Goal: Communication & Community: Connect with others

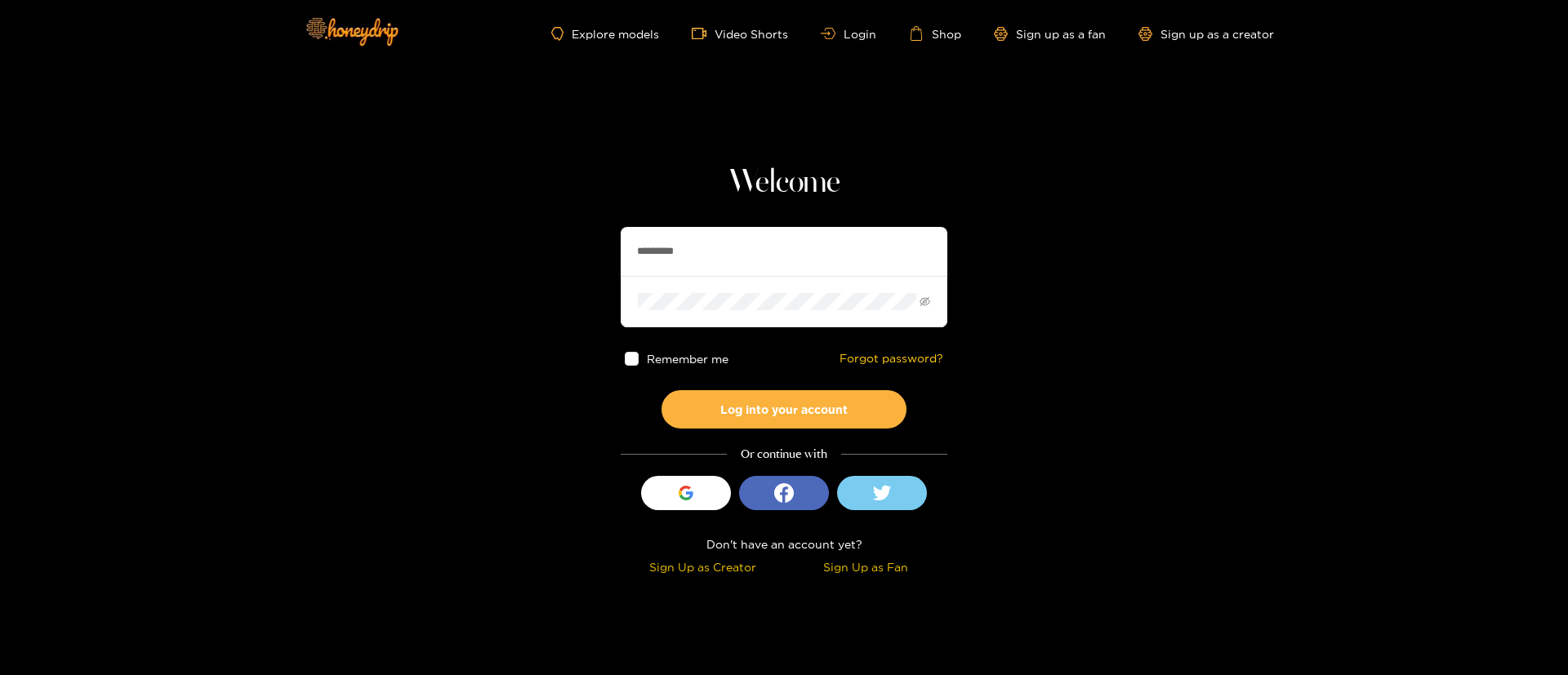
click at [708, 237] on input "*********" at bounding box center [784, 251] width 326 height 49
type input "*"
type input "**********"
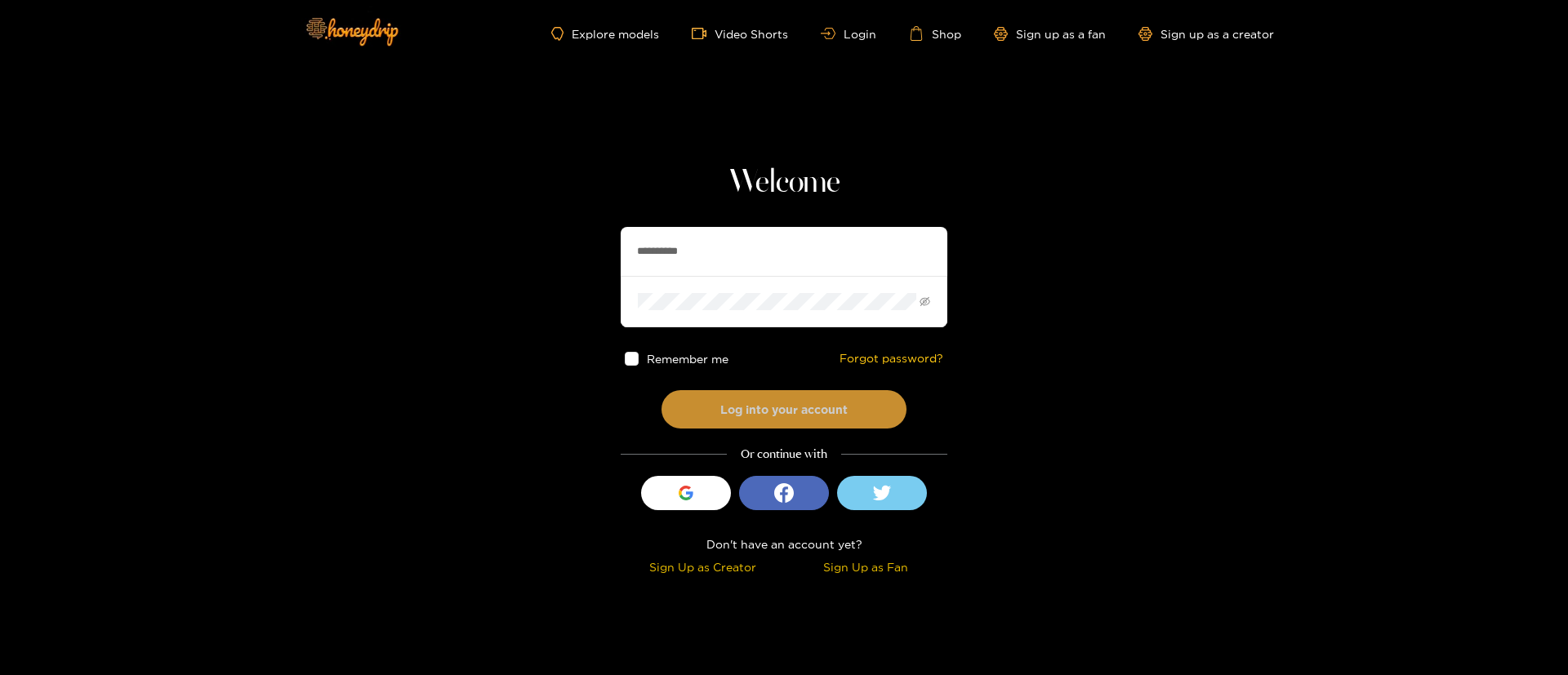
click at [767, 426] on button "Log into your account" at bounding box center [784, 409] width 245 height 38
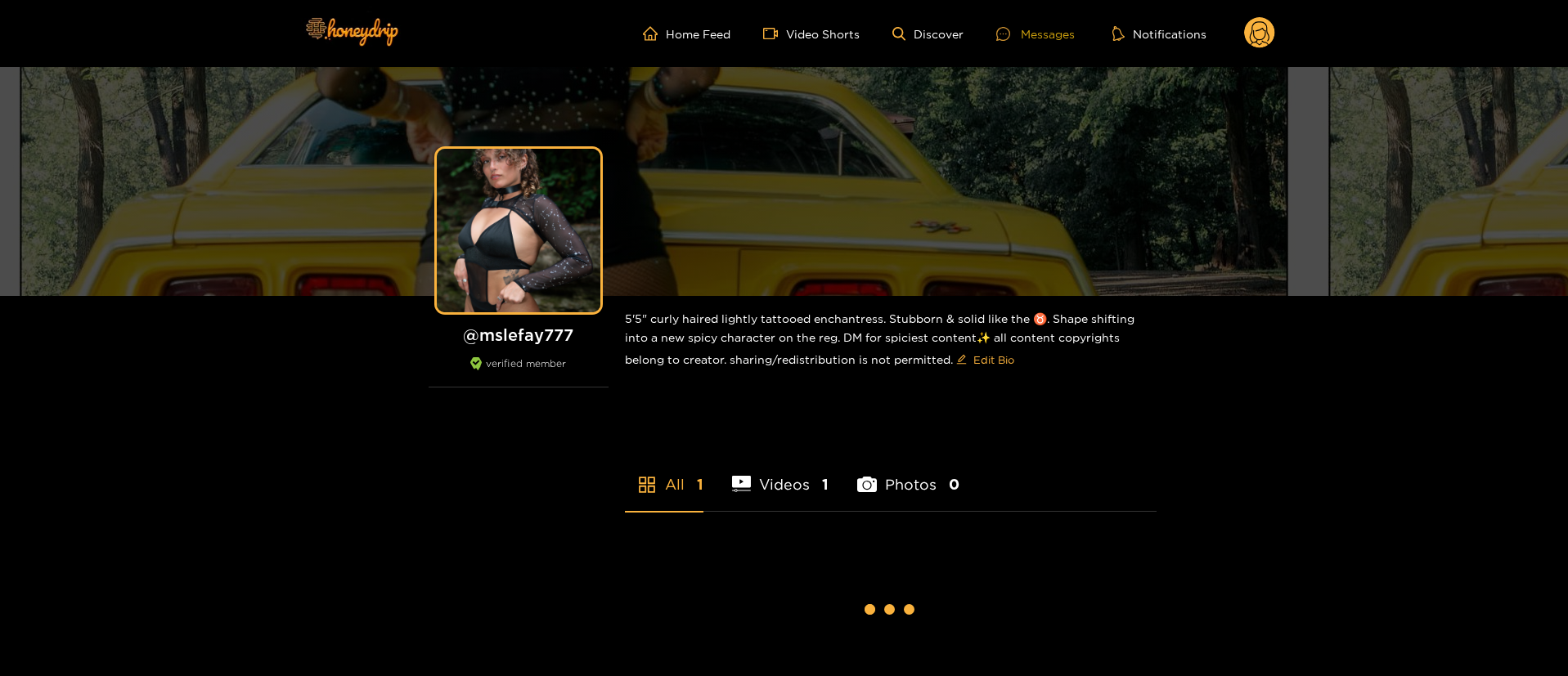
drag, startPoint x: 0, startPoint y: 0, endPoint x: 1042, endPoint y: 38, distance: 1042.7
click at [1042, 38] on div "Messages" at bounding box center [1035, 34] width 79 height 19
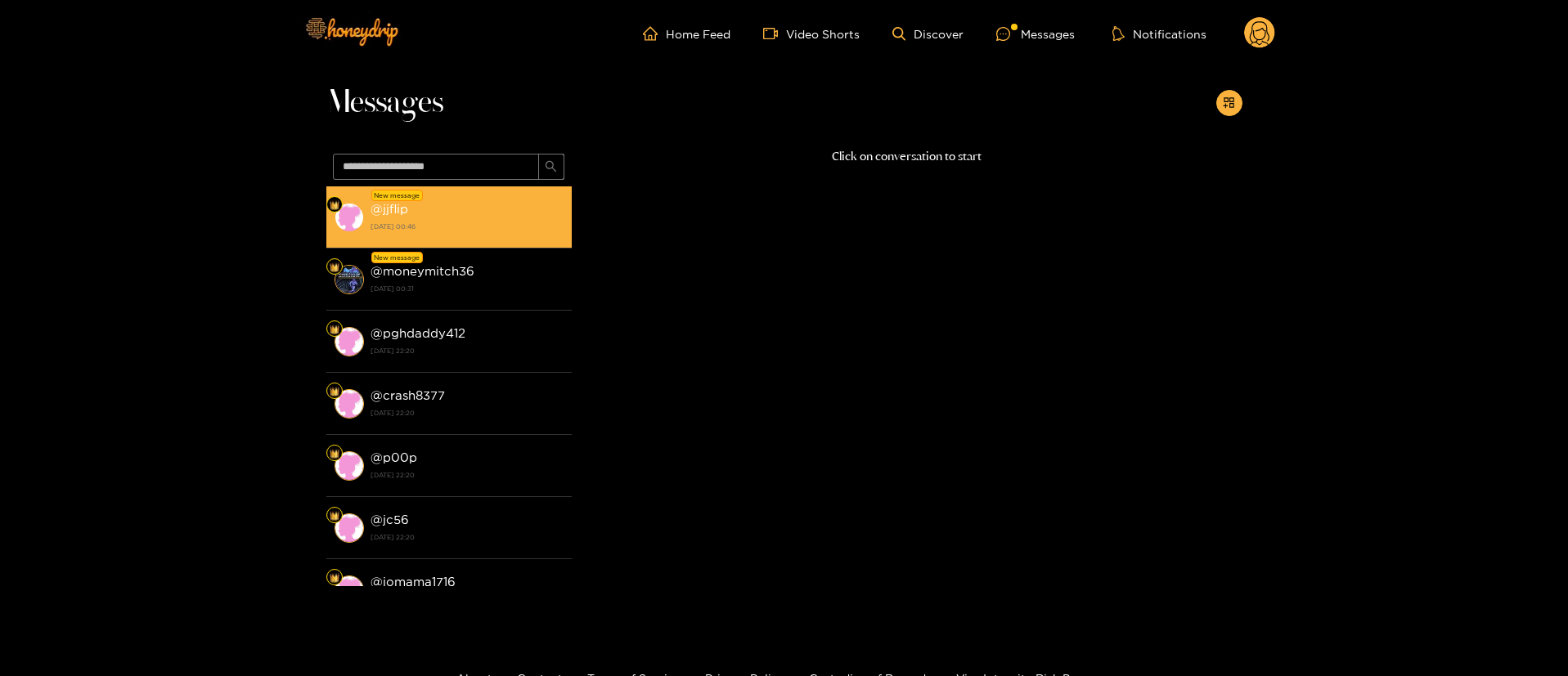
click at [532, 225] on strong "[DATE] 00:46" at bounding box center [467, 226] width 193 height 15
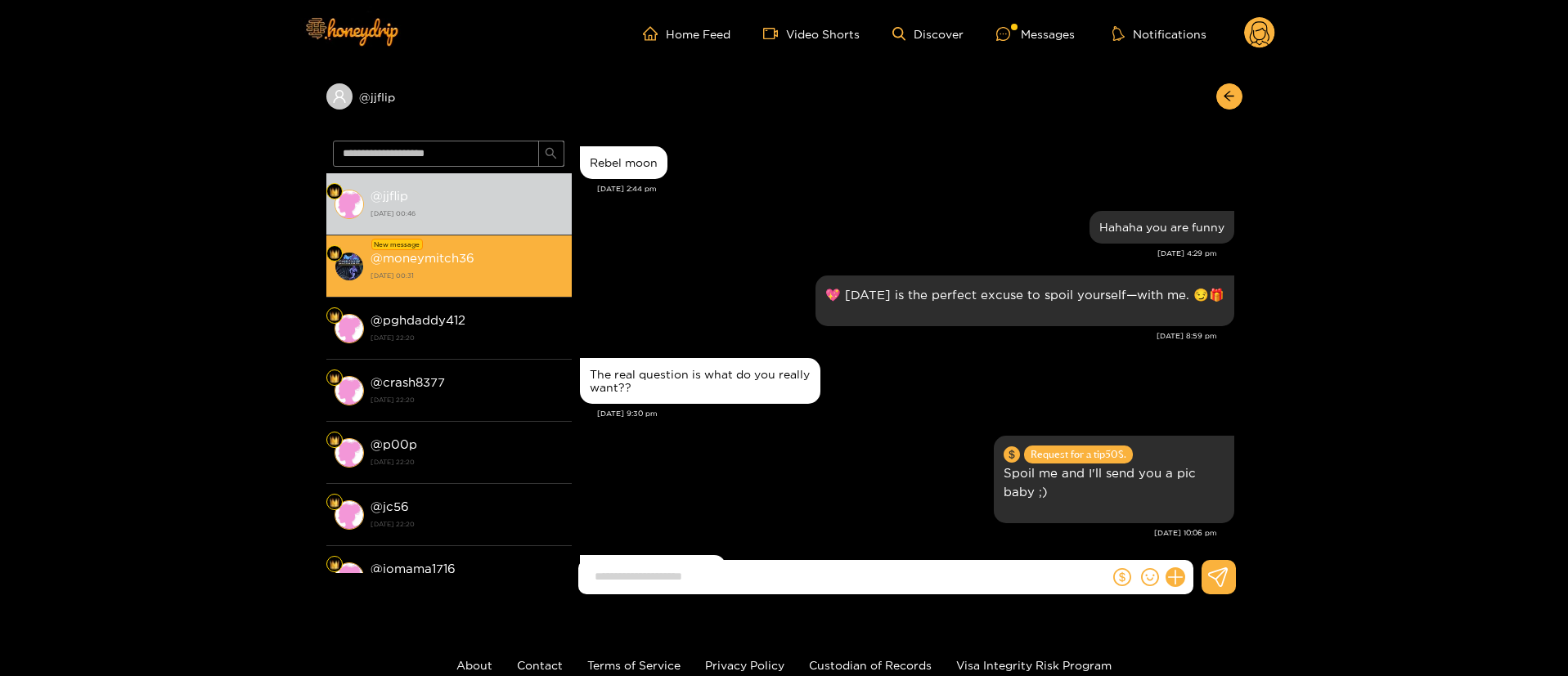
scroll to position [1578, 0]
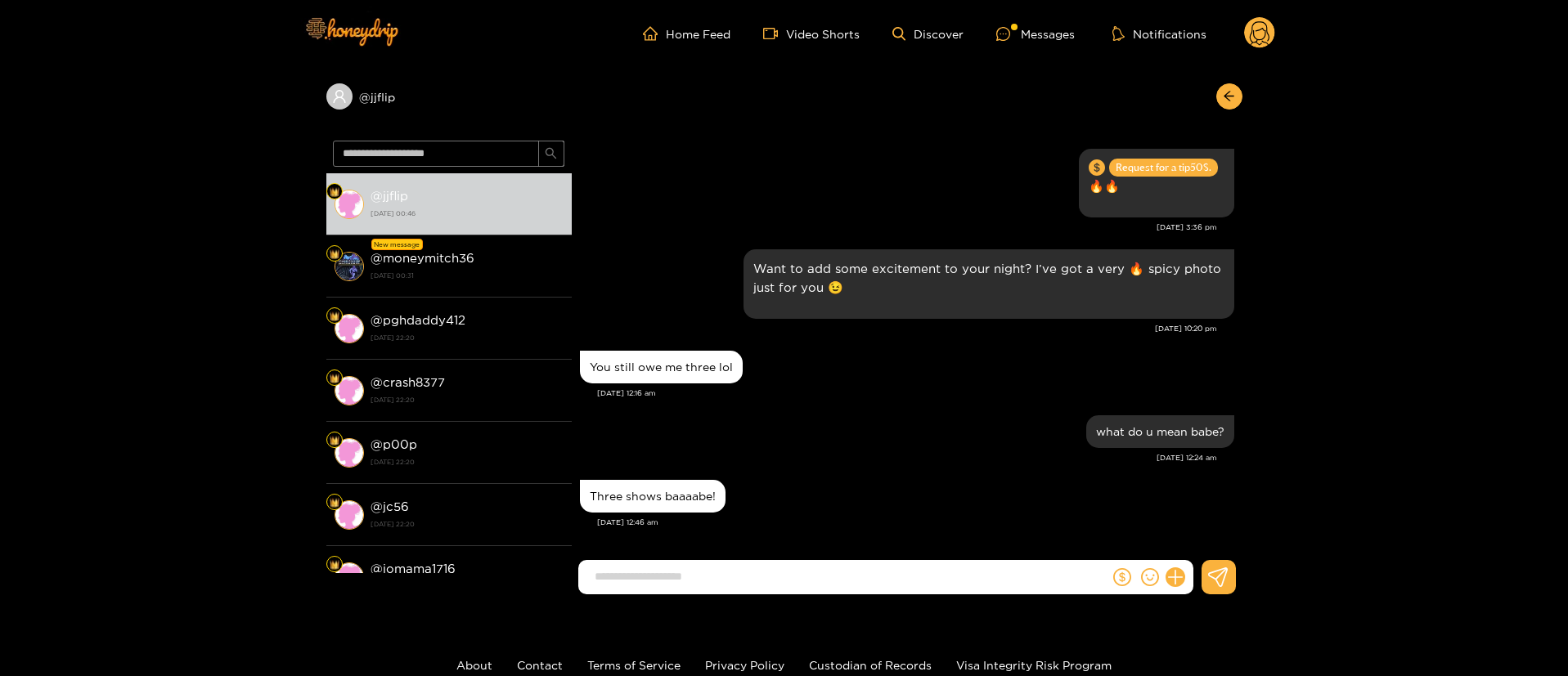
click at [778, 497] on div "Three shows baaaabe!" at bounding box center [907, 496] width 654 height 41
click at [771, 458] on div "[DATE] 12:24 am" at bounding box center [898, 457] width 637 height 11
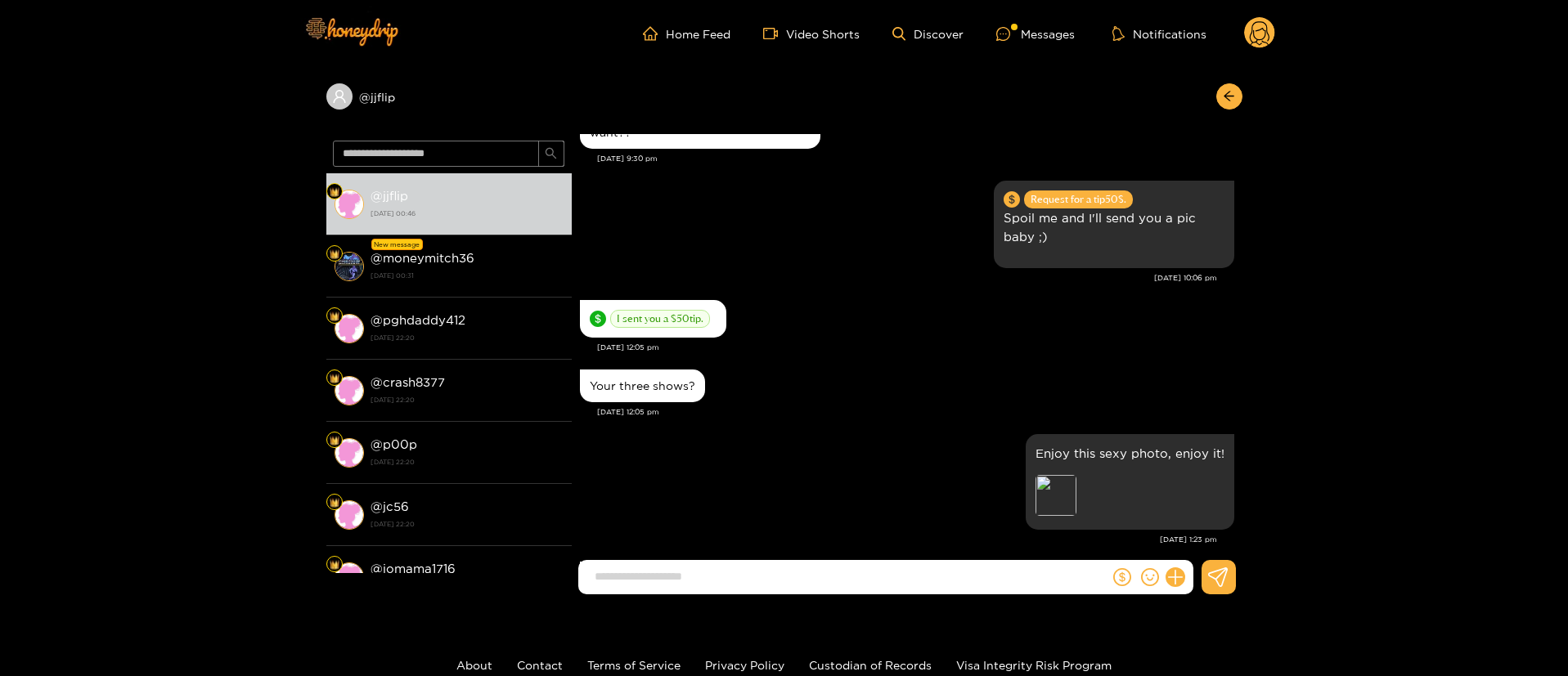
scroll to position [252, 0]
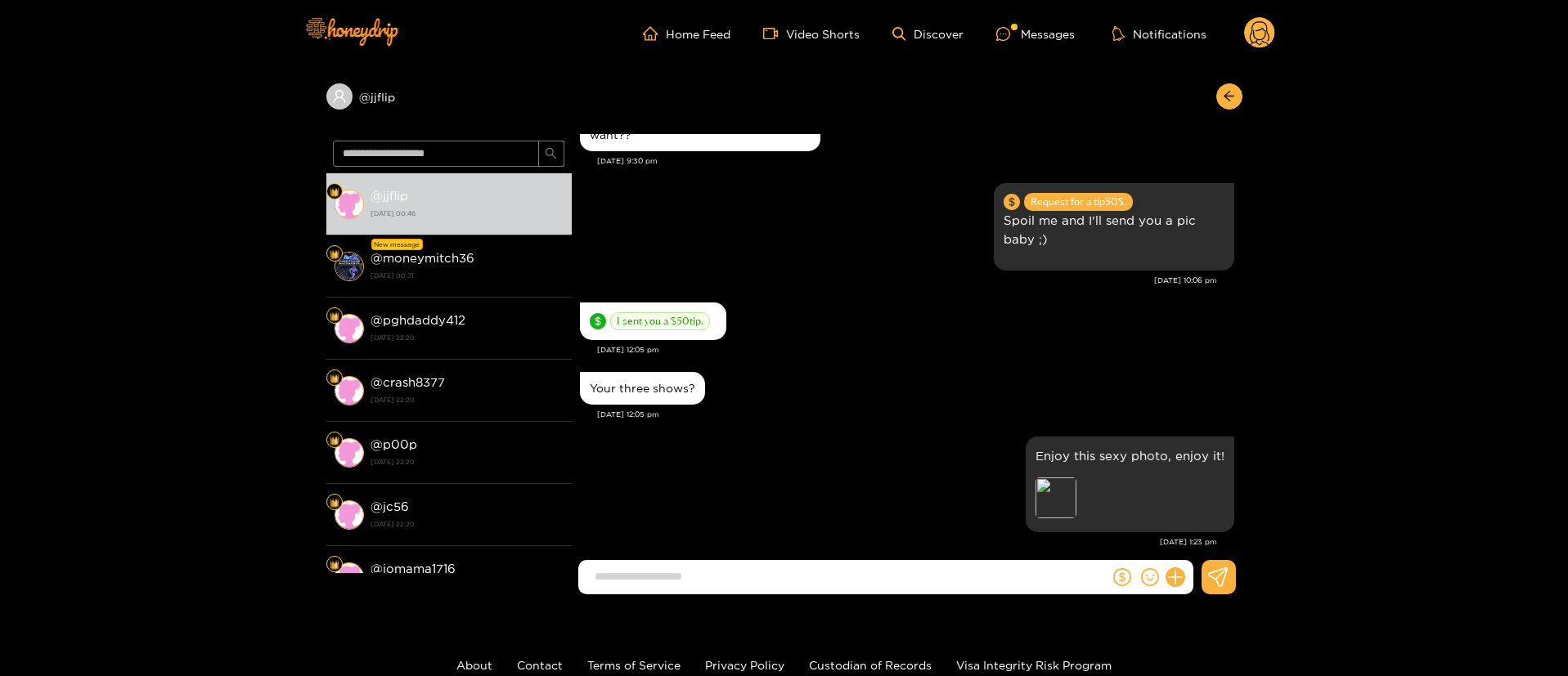
click at [641, 386] on div "Your three shows?" at bounding box center [642, 388] width 105 height 13
copy div "Your three shows?"
click at [826, 417] on div "[DATE] 12:05 pm" at bounding box center [915, 414] width 637 height 11
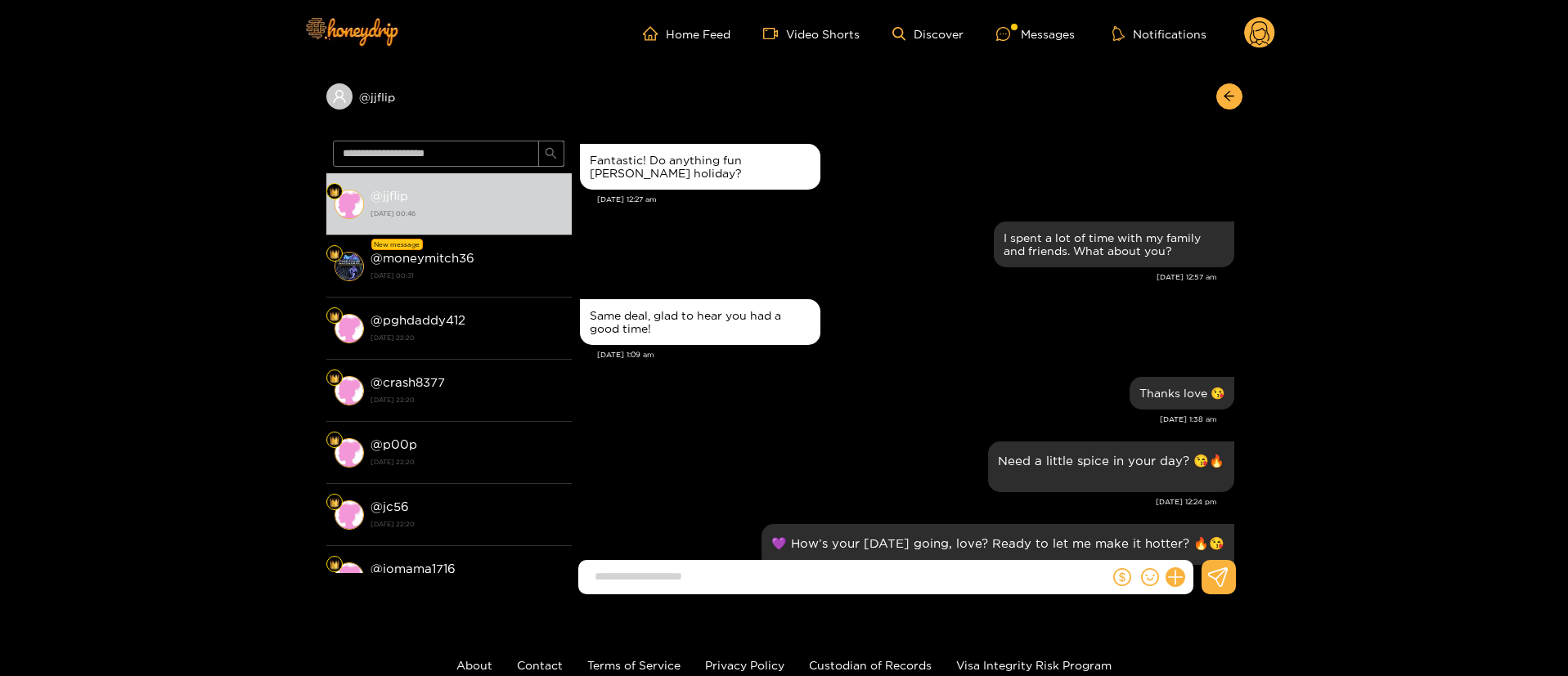
scroll to position [0, 0]
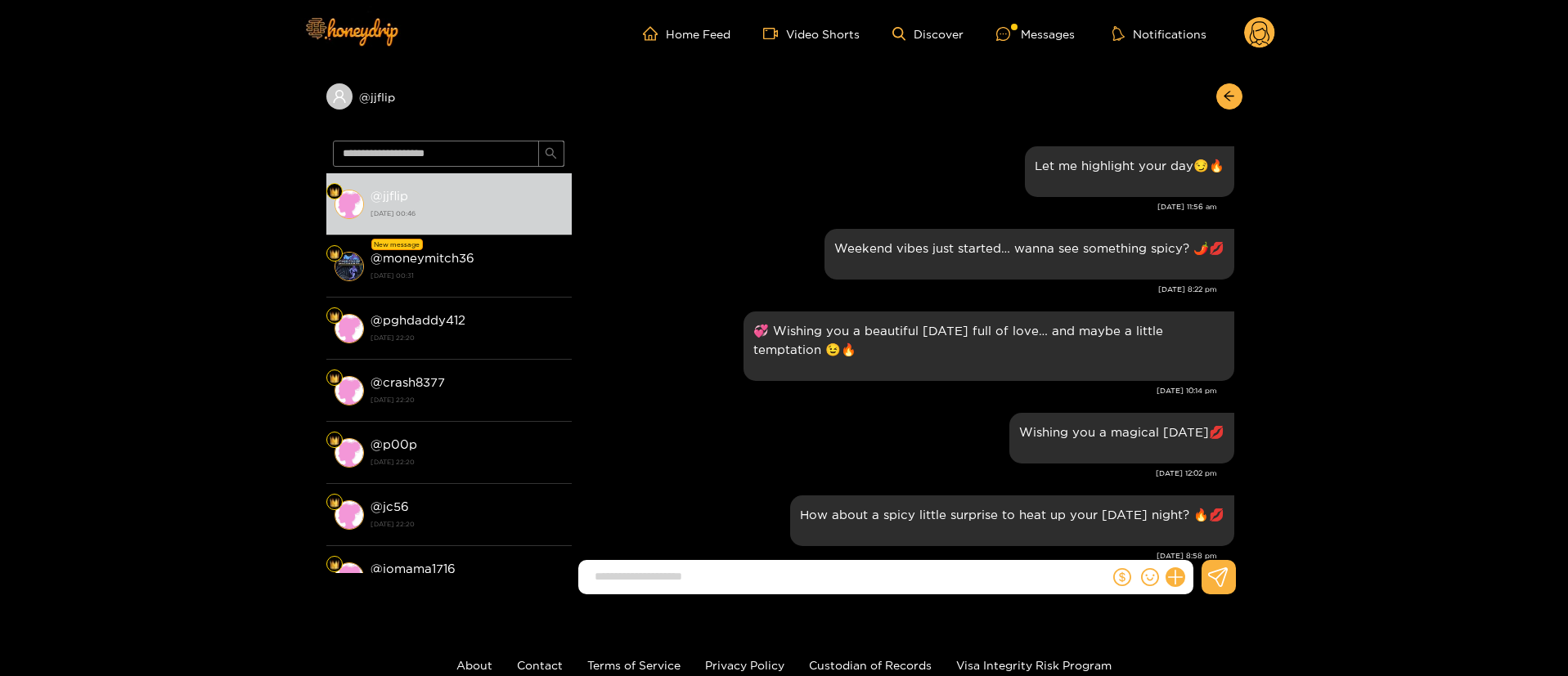
click at [672, 386] on div "[DATE] 10:14 pm" at bounding box center [898, 391] width 637 height 11
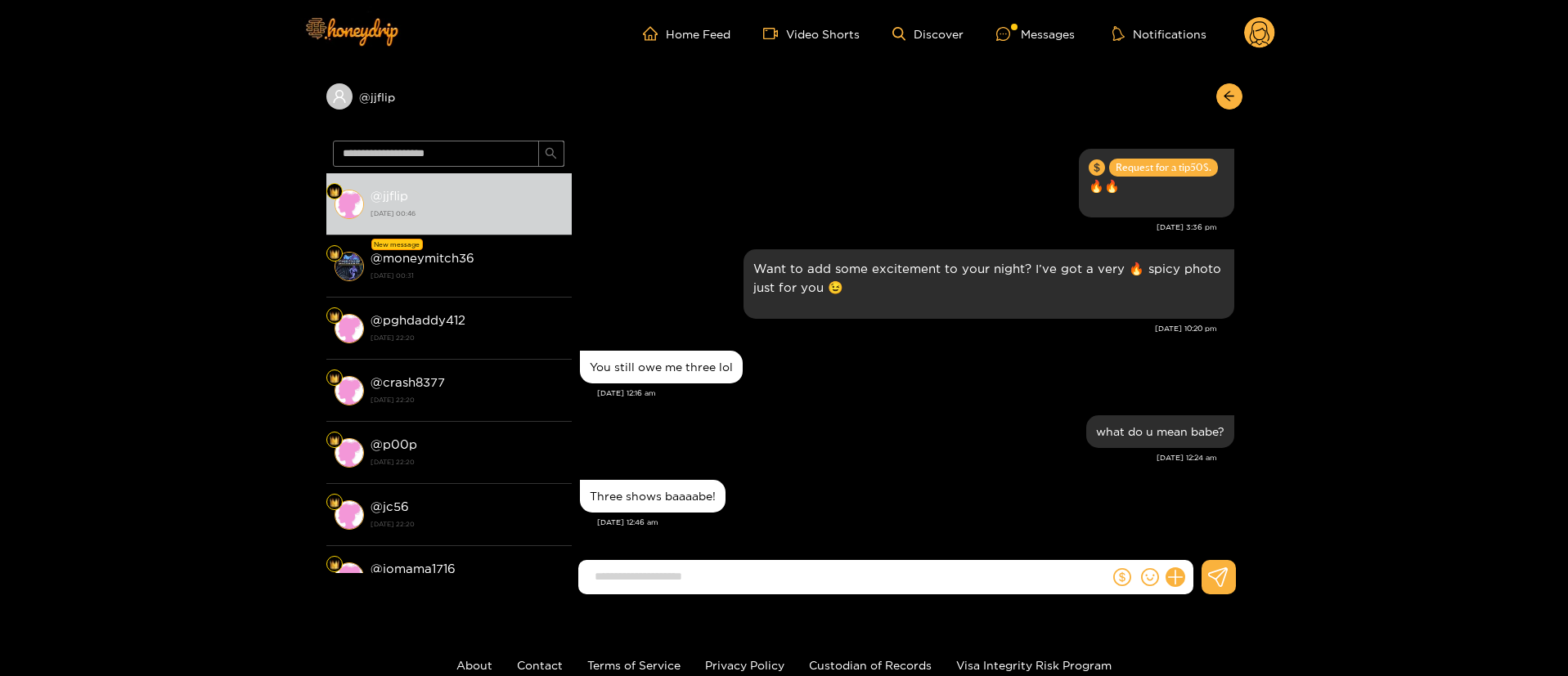
scroll to position [110, 0]
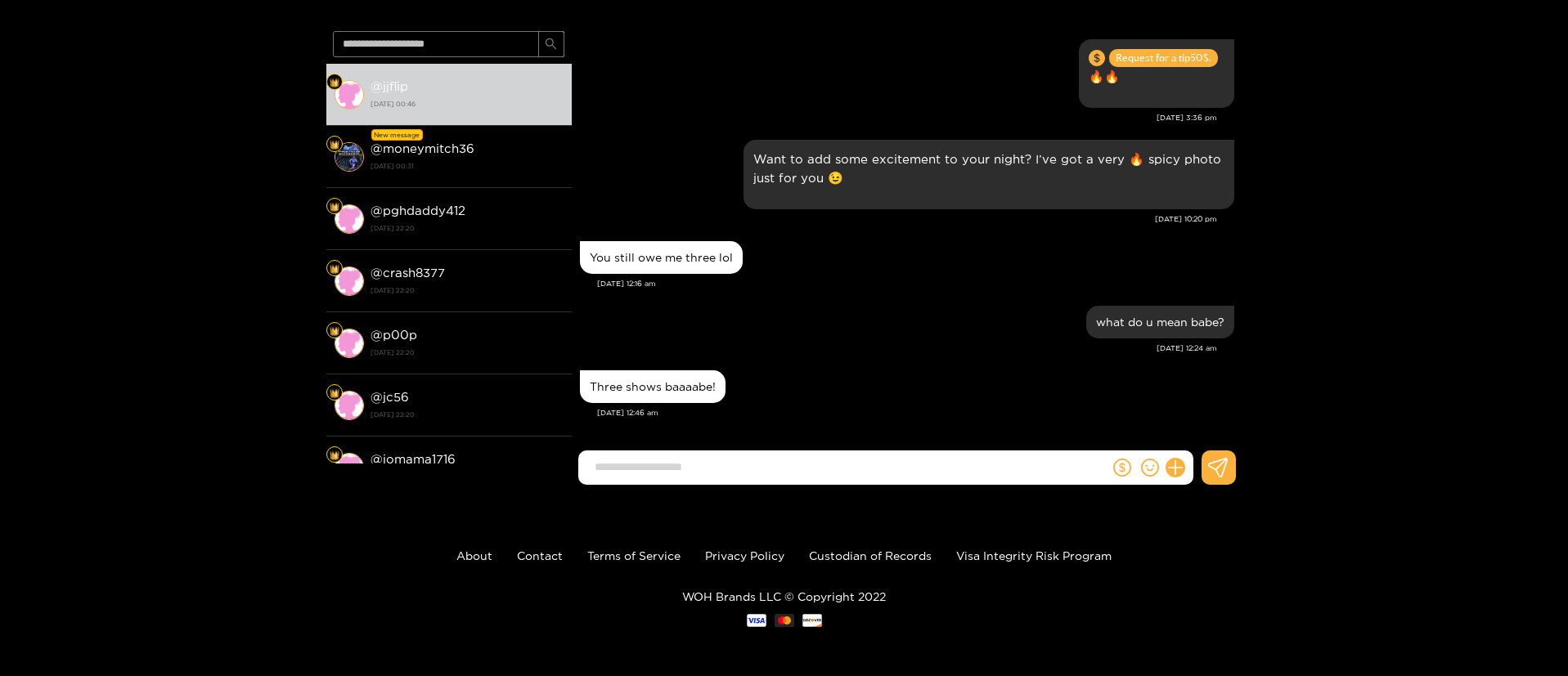
click at [642, 468] on input at bounding box center [847, 467] width 523 height 27
paste input "**********"
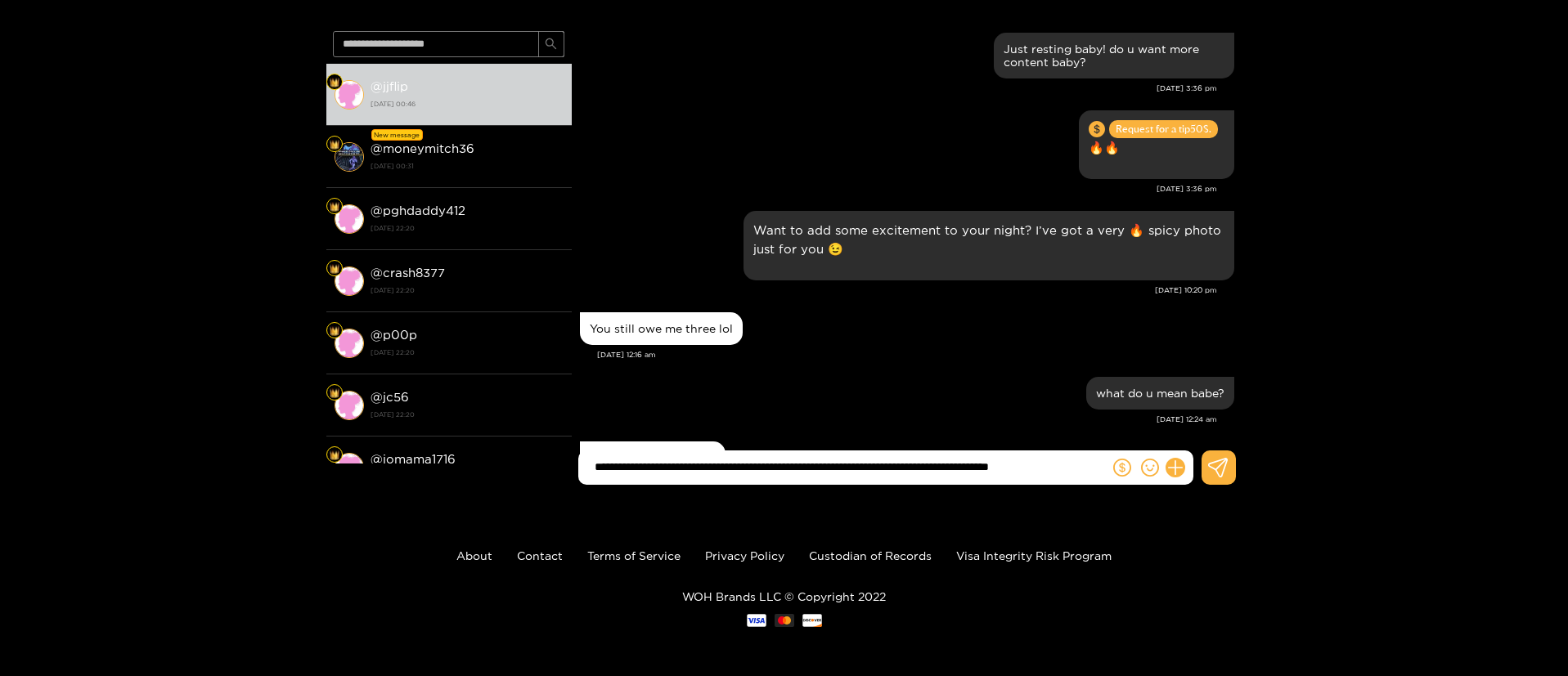
scroll to position [7722, 0]
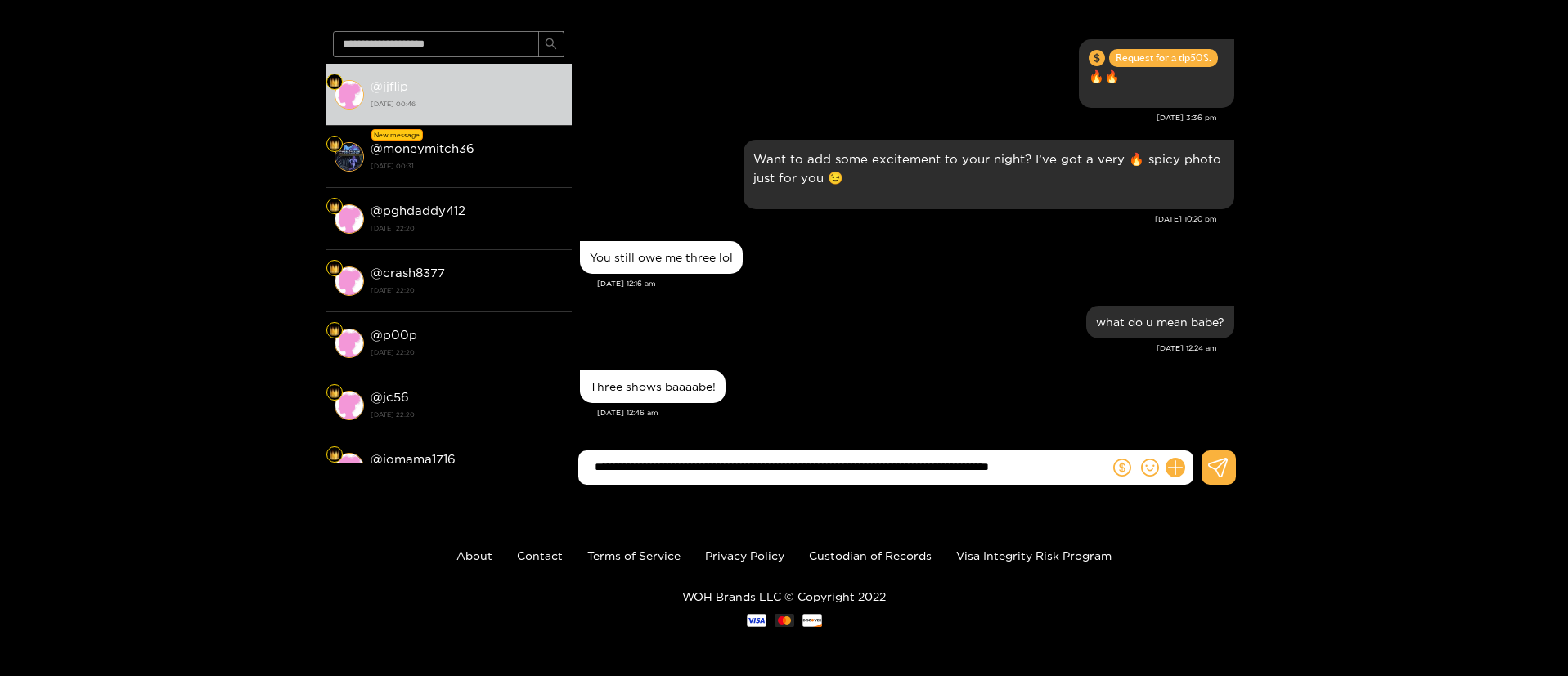
type input "**********"
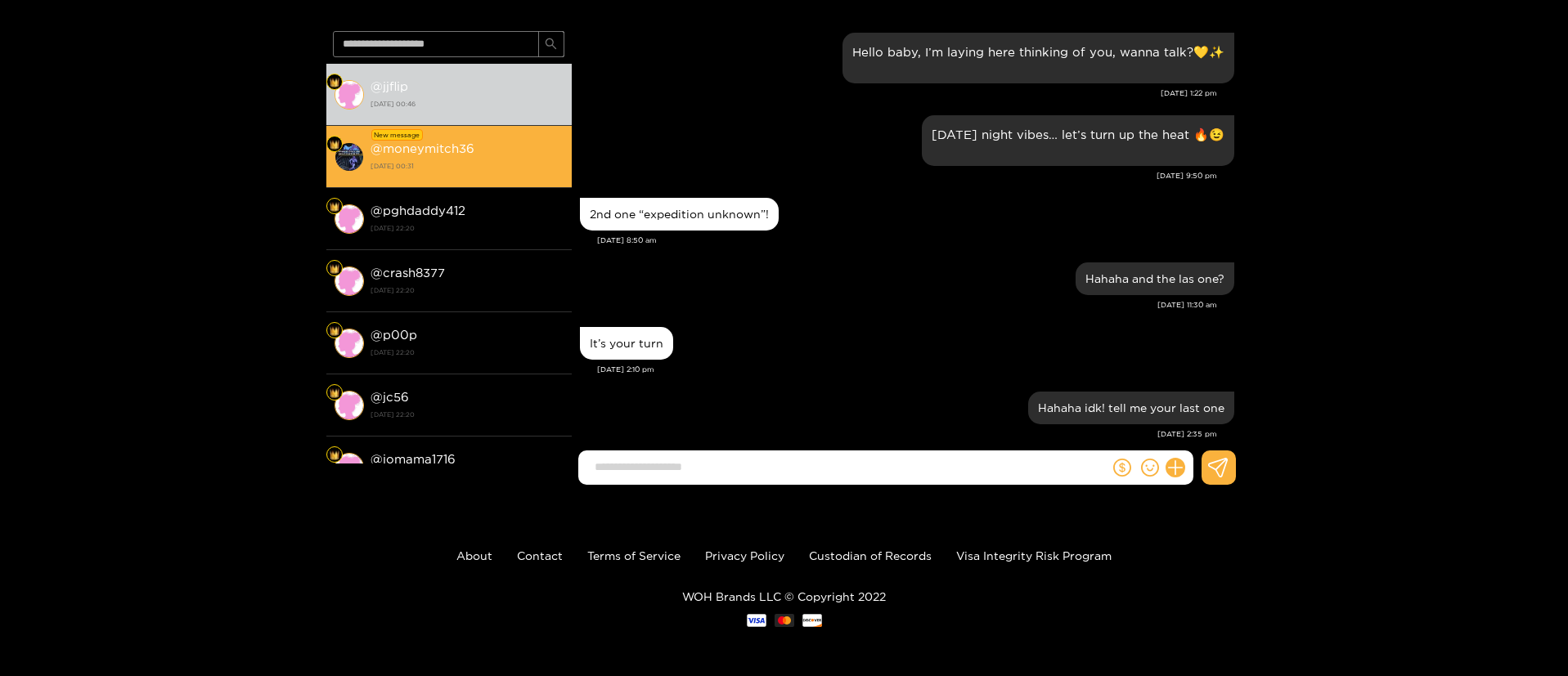
scroll to position [7905, 0]
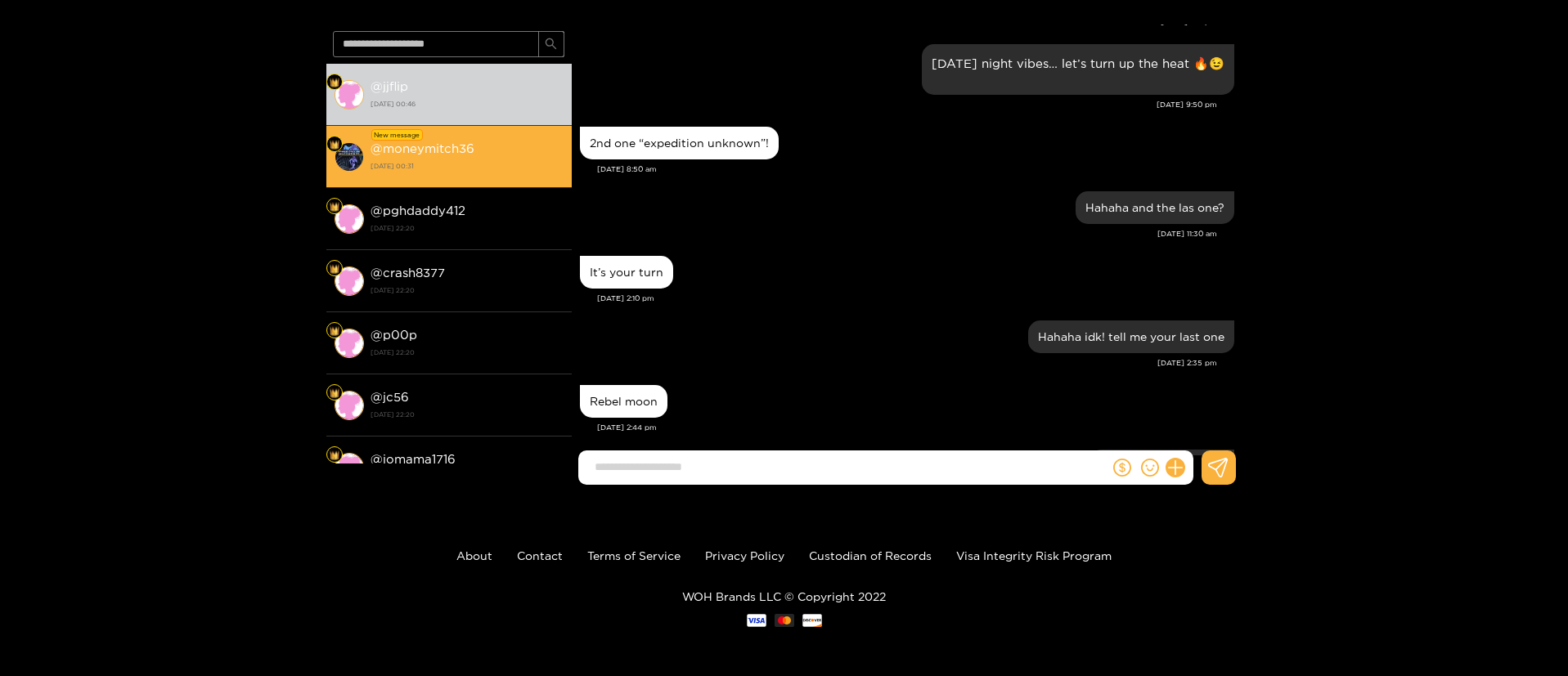
click at [464, 142] on strong "@ moneymitch36" at bounding box center [423, 149] width 104 height 14
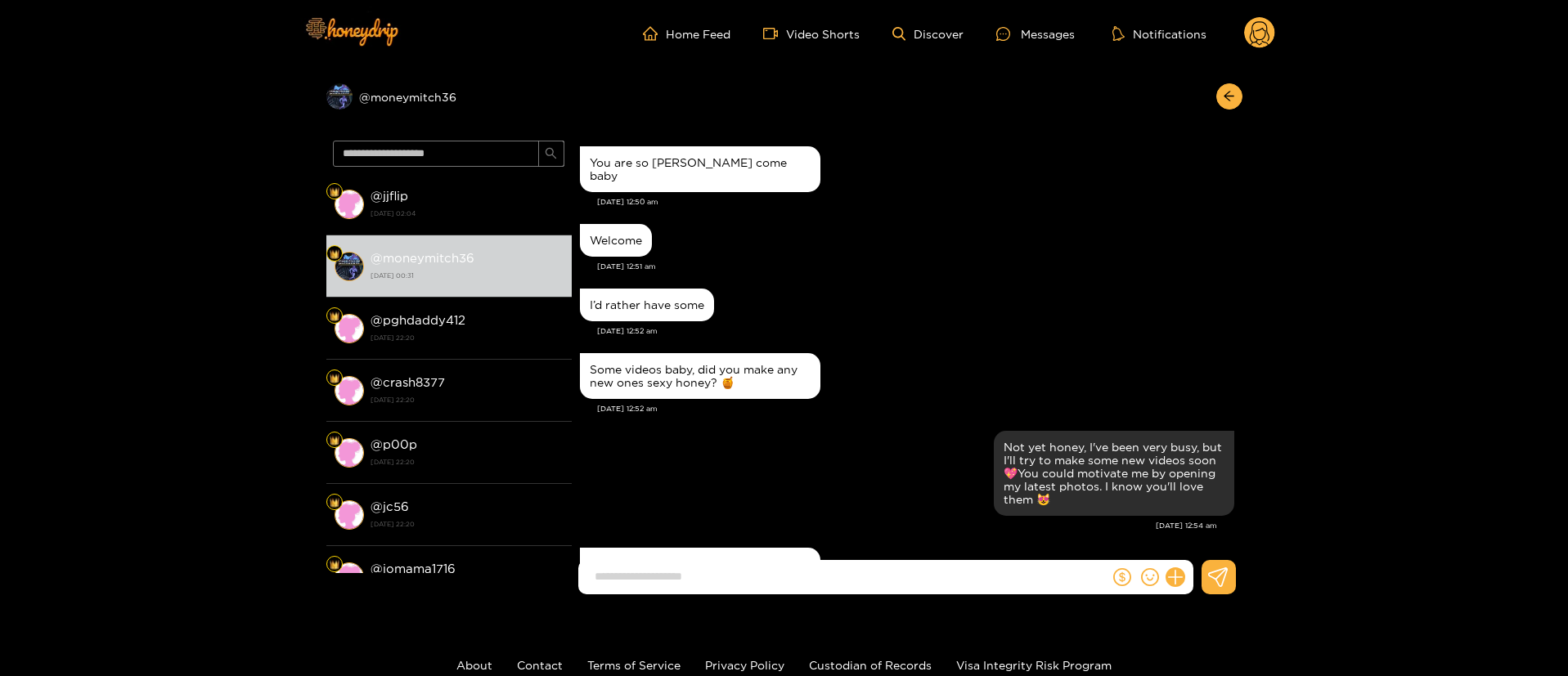
click at [891, 326] on div "I’d rather have some [DATE] 12:52 am" at bounding box center [907, 316] width 654 height 65
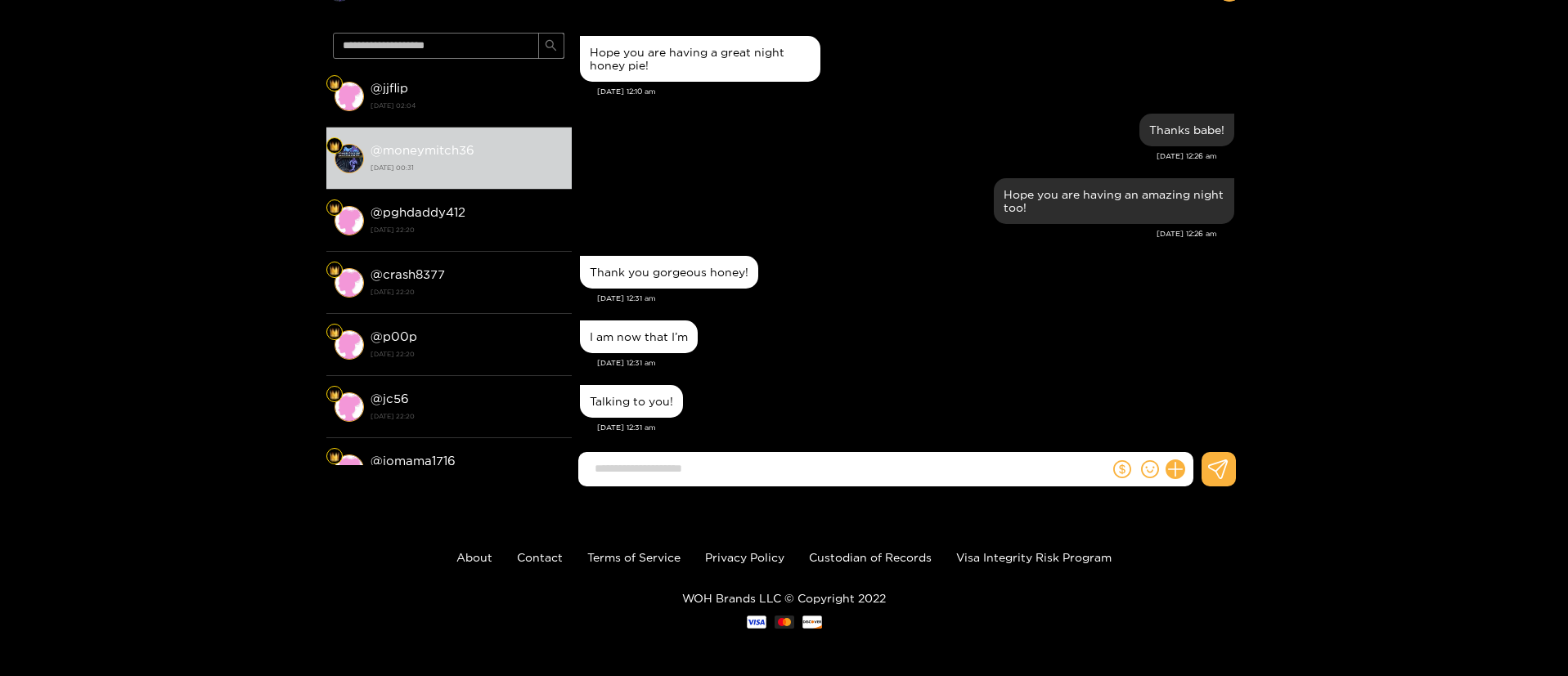
scroll to position [110, 0]
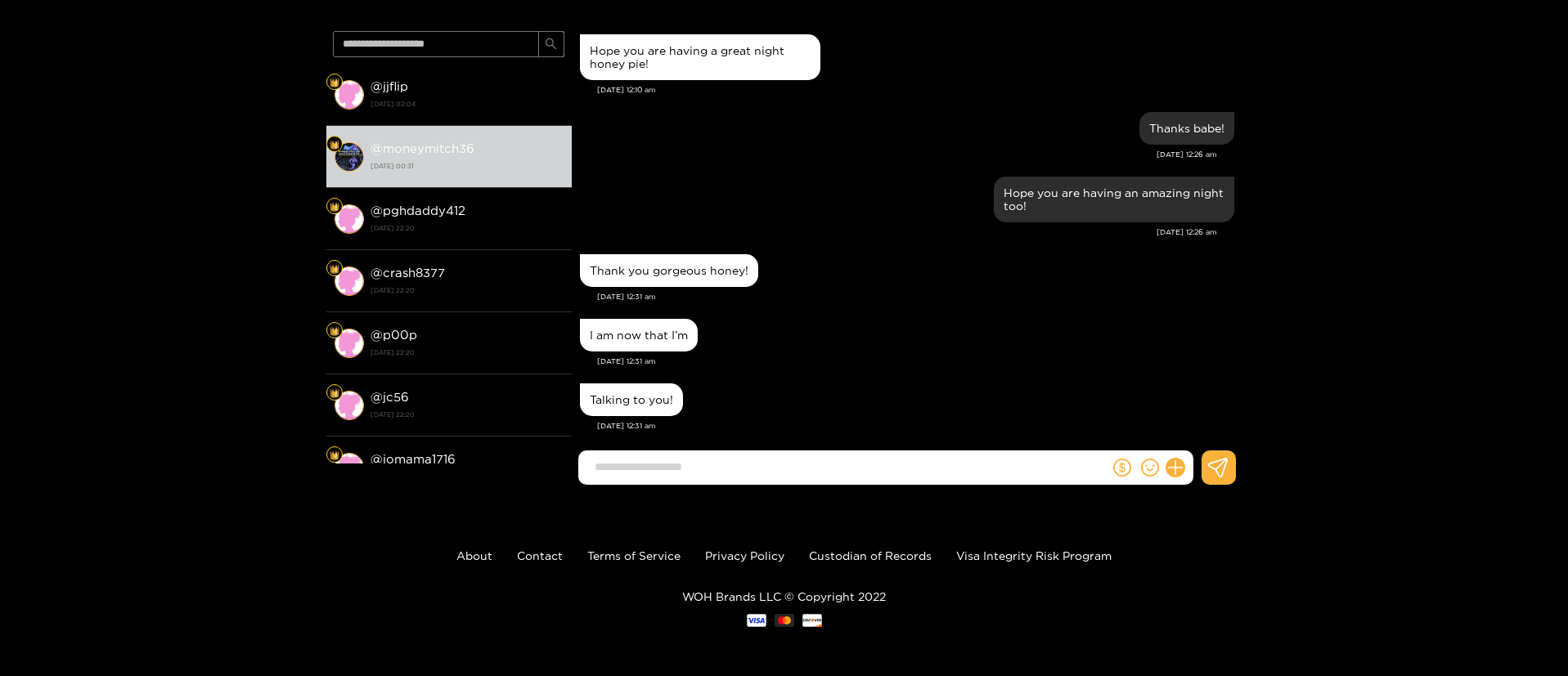
click at [843, 291] on div "[DATE] 12:31 am" at bounding box center [915, 297] width 637 height 11
drag, startPoint x: 757, startPoint y: 456, endPoint x: 717, endPoint y: 456, distance: 40.0
click at [732, 456] on input at bounding box center [847, 467] width 523 height 27
click at [717, 456] on input at bounding box center [847, 467] width 523 height 27
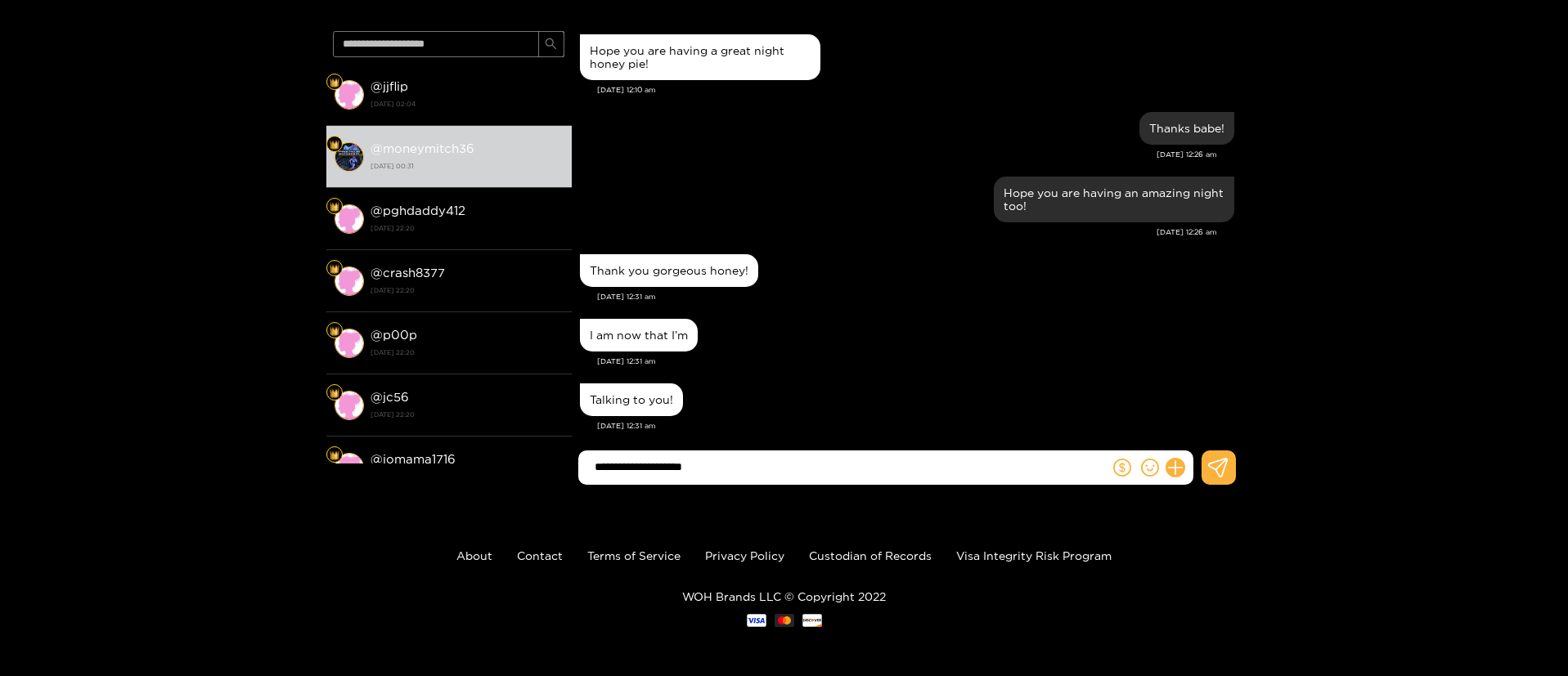
type input "**********"
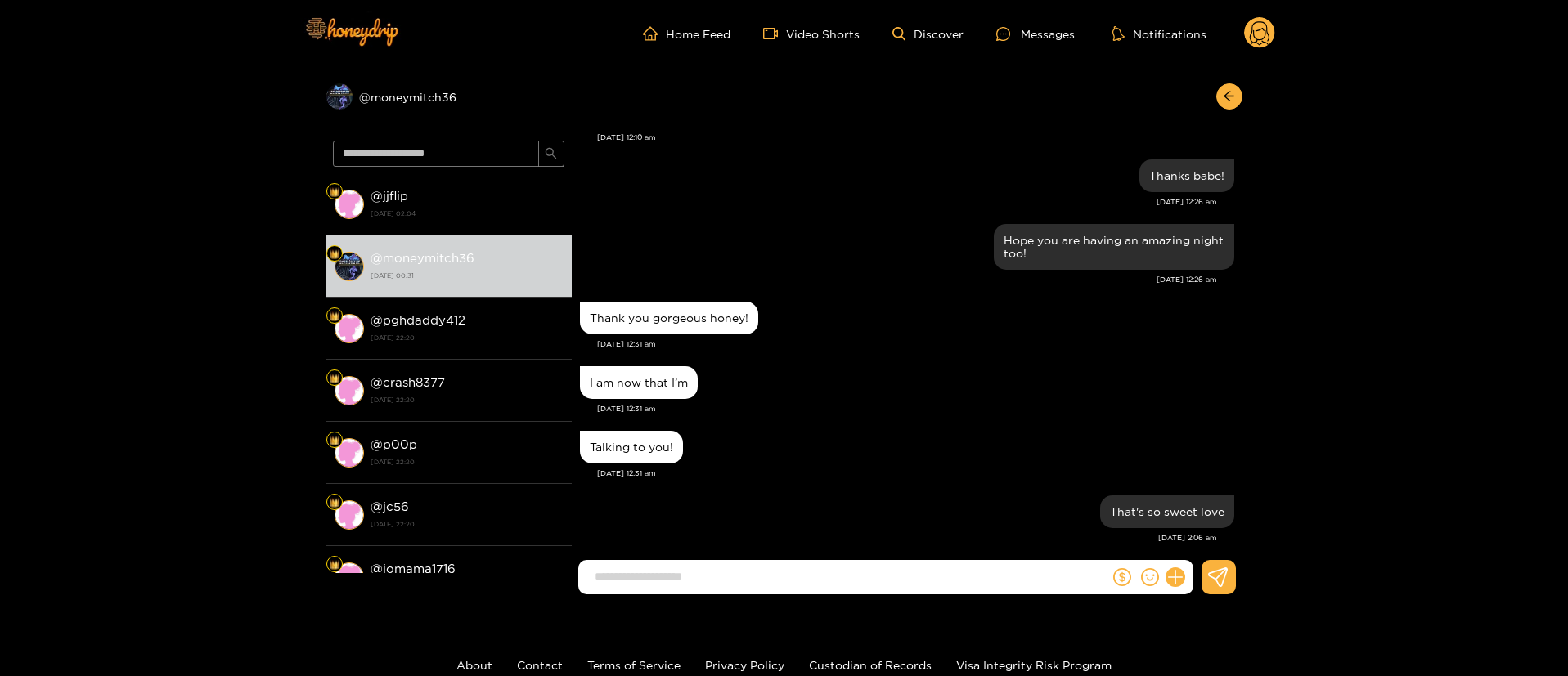
scroll to position [1498, 0]
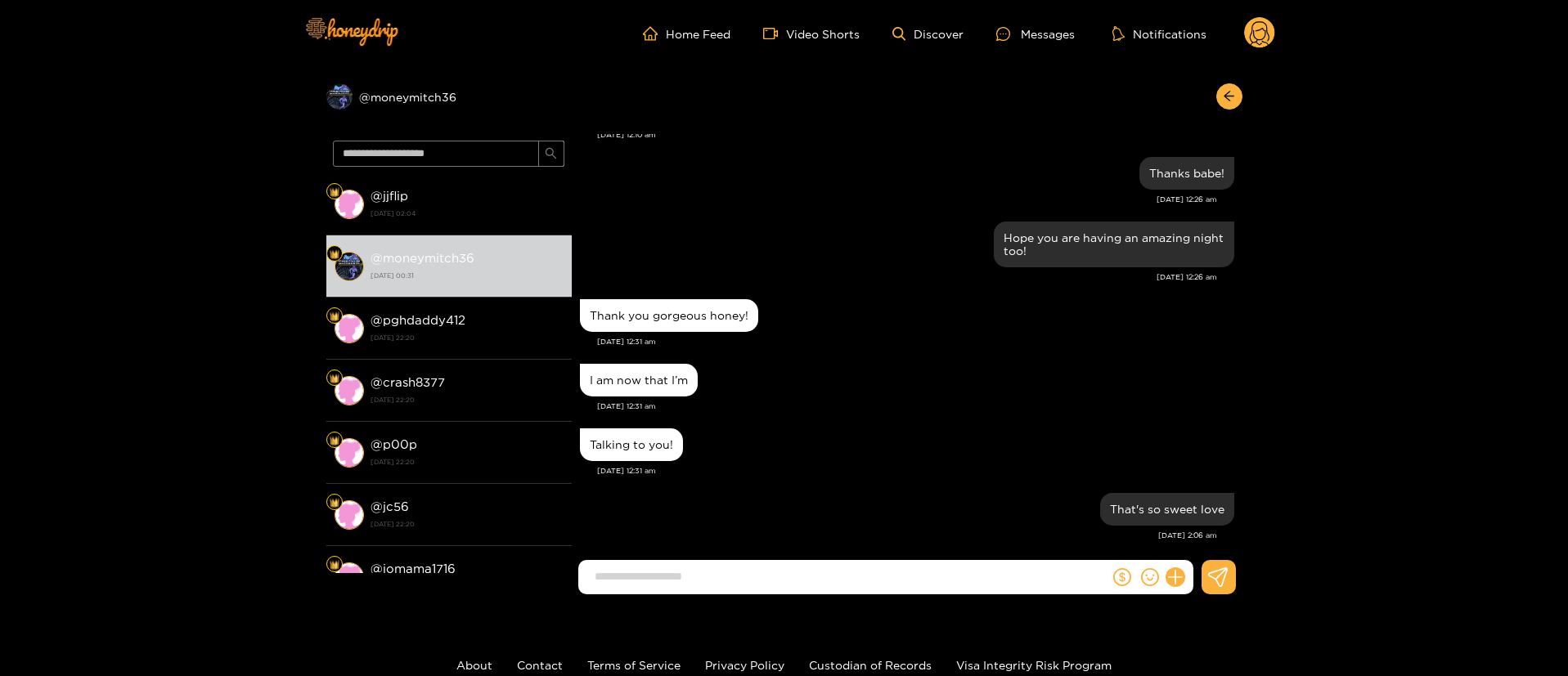
click at [1252, 14] on div "Home Feed Video Shorts Discover Messages Notifications 0" at bounding box center [784, 34] width 981 height 67
click at [1253, 21] on circle at bounding box center [1259, 33] width 31 height 31
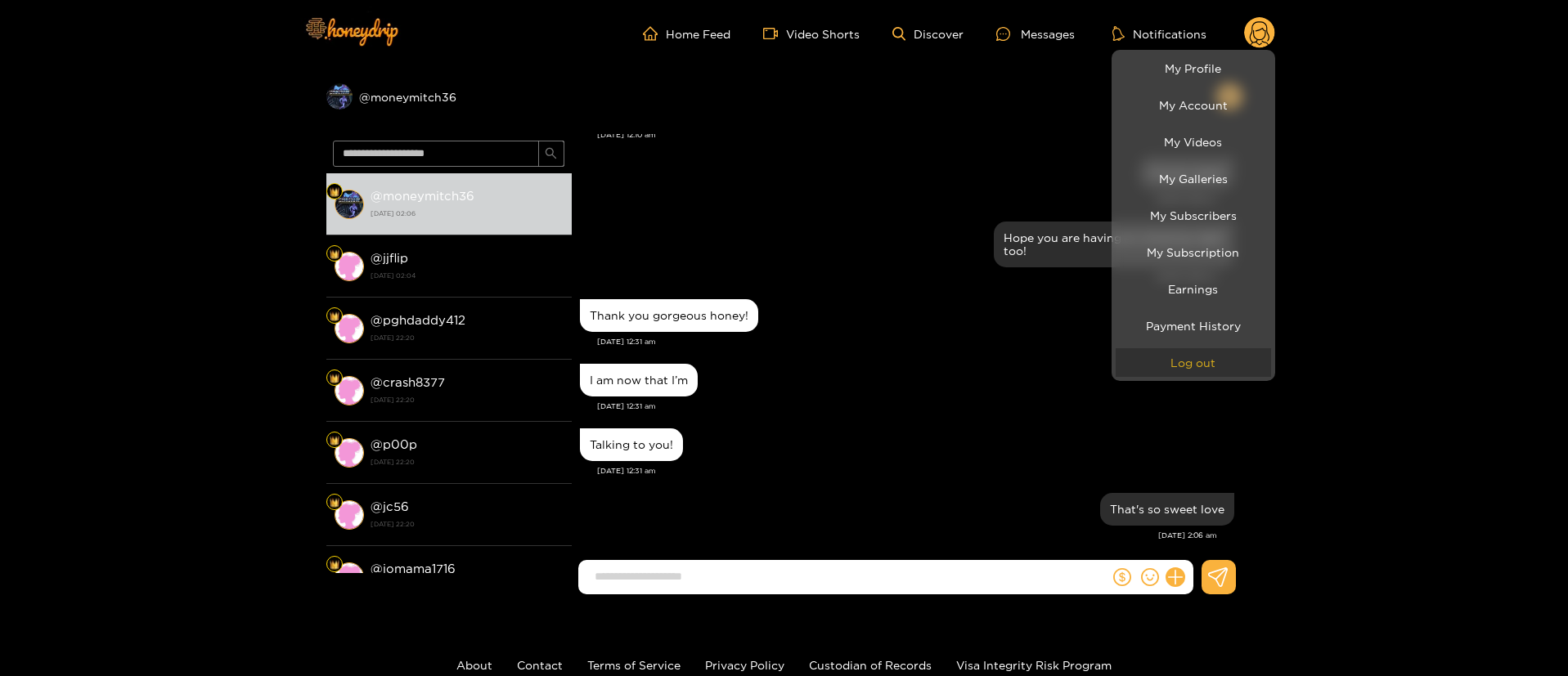
click at [1206, 357] on button "Log out" at bounding box center [1193, 362] width 156 height 29
